Goal: Learn about a topic

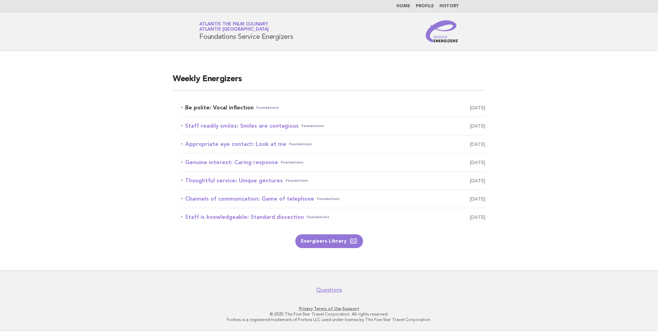
click at [232, 104] on link "Be polite: Vocal inflection Foundations August 24" at bounding box center [333, 108] width 304 height 10
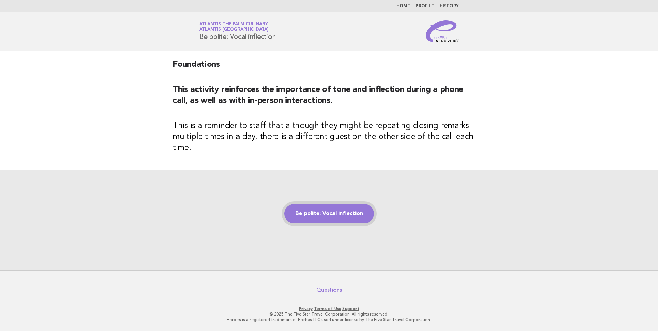
click at [339, 210] on link "Be polite: Vocal inflection" at bounding box center [329, 213] width 90 height 19
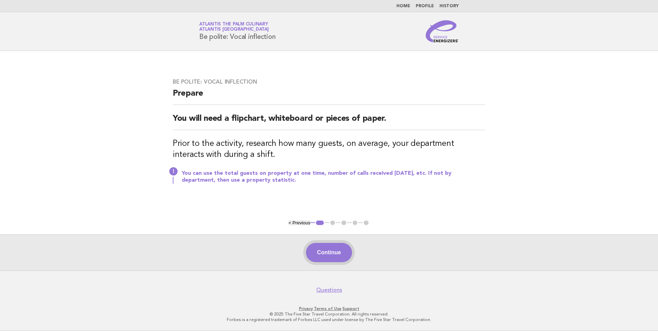
click at [329, 257] on button "Continue" at bounding box center [329, 252] width 46 height 19
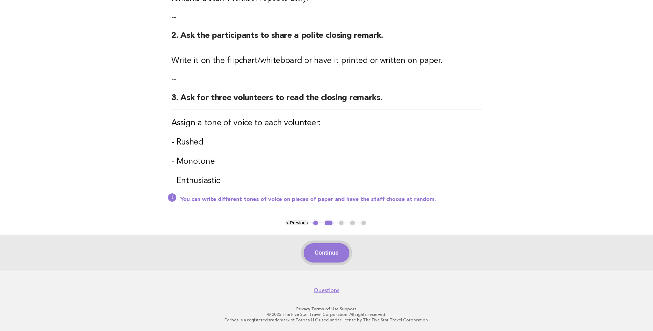
click at [334, 249] on button "Continue" at bounding box center [327, 252] width 46 height 19
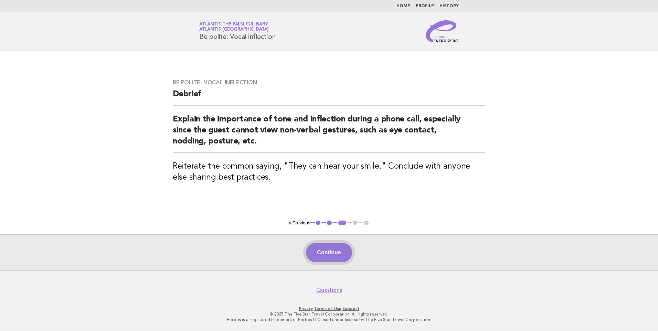
click at [330, 253] on button "Continue" at bounding box center [329, 252] width 46 height 19
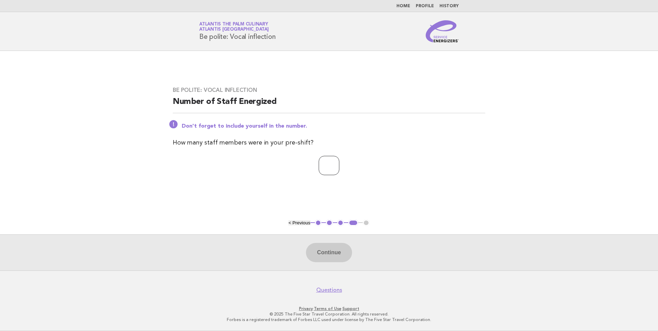
click at [335, 168] on input "number" at bounding box center [329, 165] width 21 height 19
type input "**"
click at [334, 255] on button "Continue" at bounding box center [329, 252] width 46 height 19
